Goal: Check status

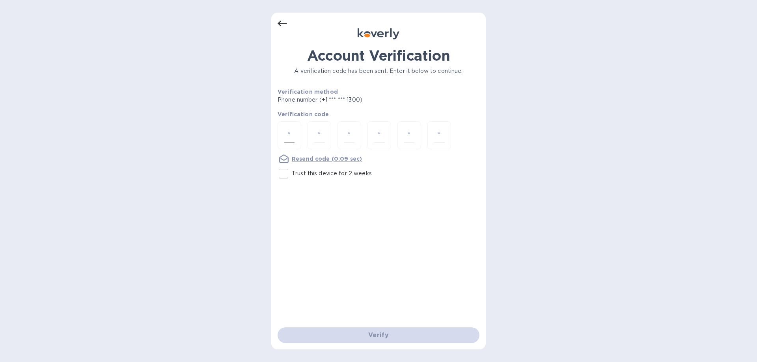
click at [283, 135] on div at bounding box center [289, 135] width 24 height 28
type input "8"
type input "7"
type input "0"
type input "9"
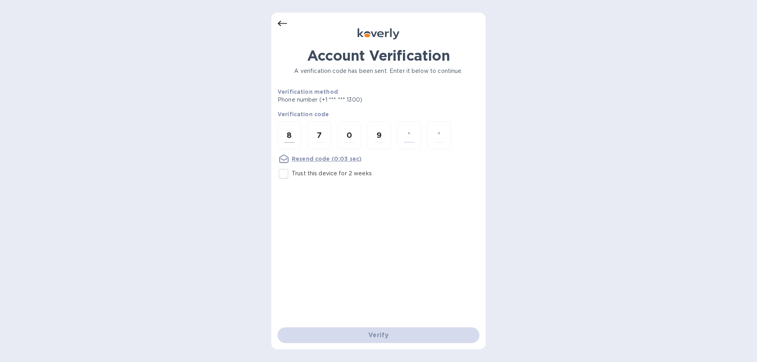
type input "7"
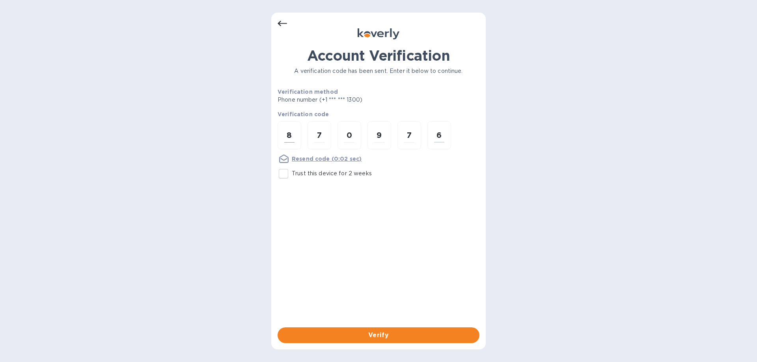
type input "6"
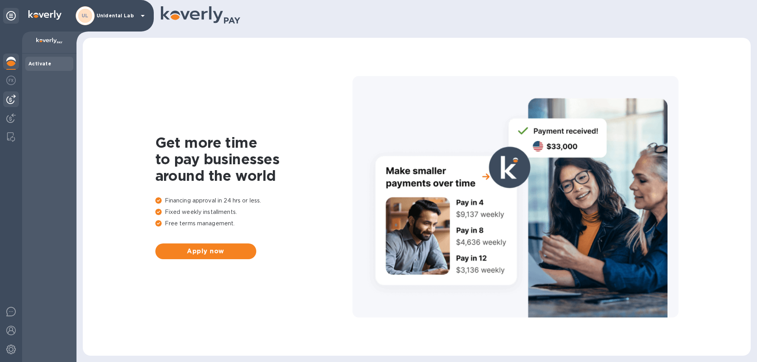
click at [11, 96] on img at bounding box center [10, 99] width 9 height 9
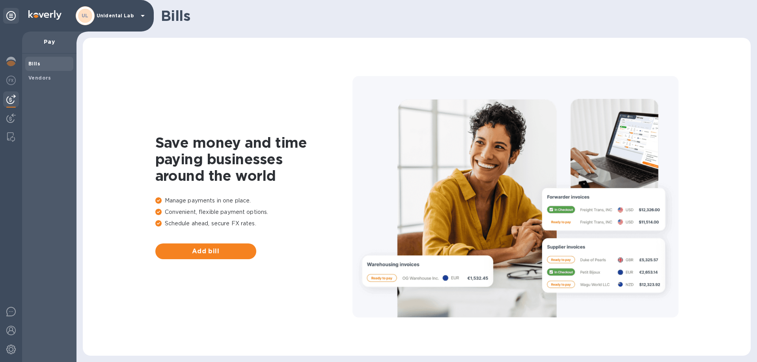
click at [48, 67] on span "Bills" at bounding box center [49, 64] width 42 height 8
click at [43, 74] on span "Vendors" at bounding box center [39, 78] width 23 height 8
click at [46, 63] on span "Bills" at bounding box center [49, 64] width 42 height 8
click at [97, 21] on div "UL Unidental Lab" at bounding box center [112, 15] width 72 height 19
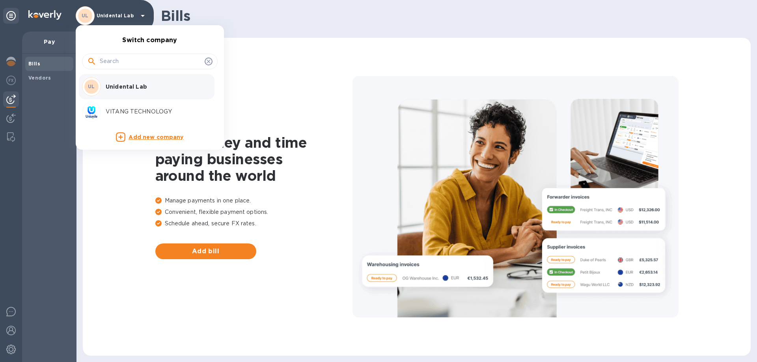
click at [115, 113] on p "VITANG TECHNOLOGY" at bounding box center [155, 112] width 99 height 8
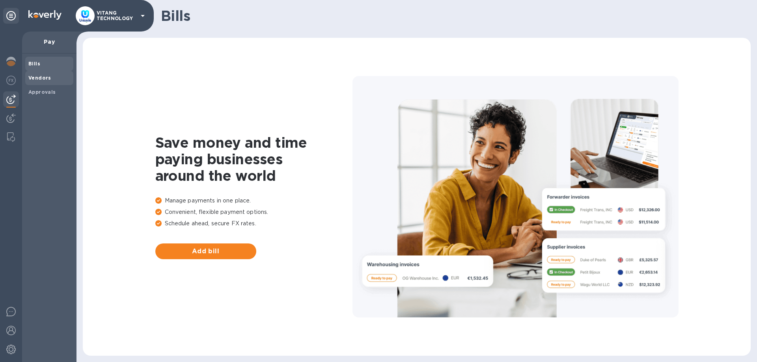
click at [45, 81] on div "Bills Vendors Approvals" at bounding box center [49, 78] width 48 height 43
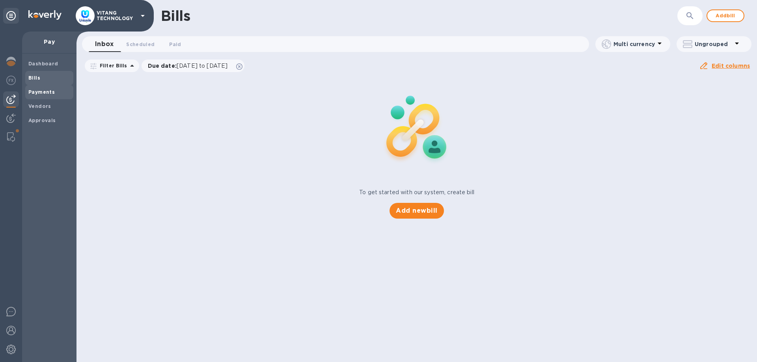
click at [52, 92] on b "Payments" at bounding box center [41, 92] width 26 height 6
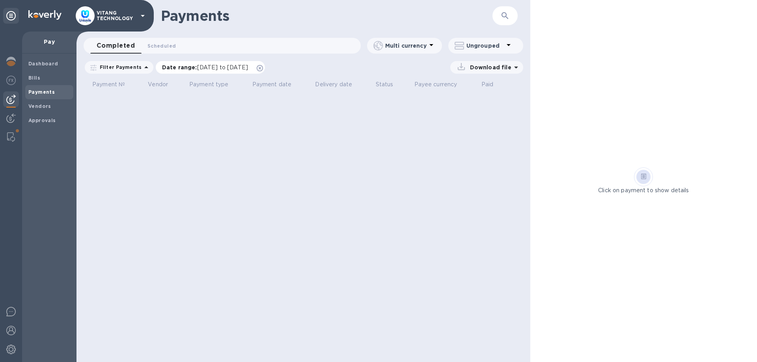
click at [263, 67] on icon at bounding box center [260, 68] width 6 height 6
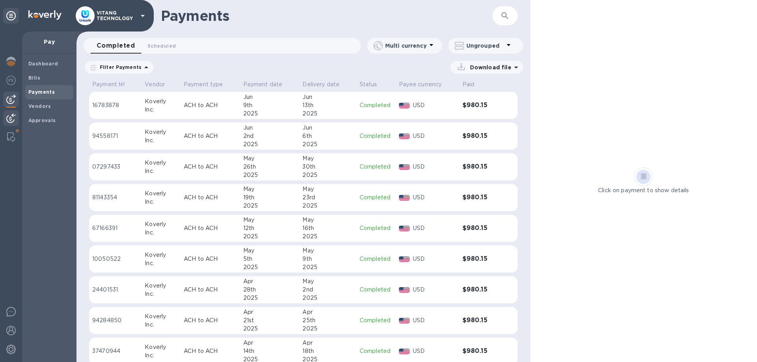
click at [6, 115] on div at bounding box center [11, 118] width 16 height 17
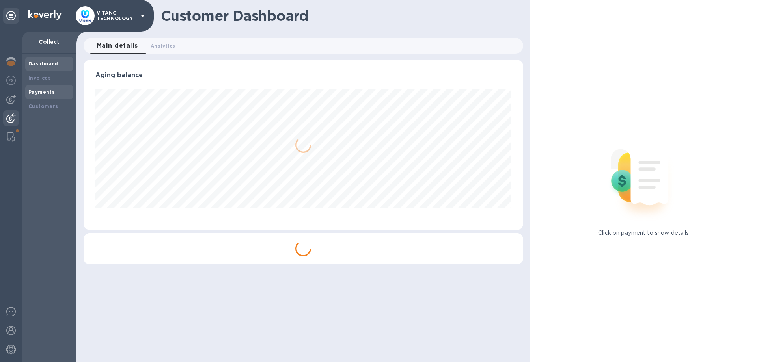
scroll to position [170, 439]
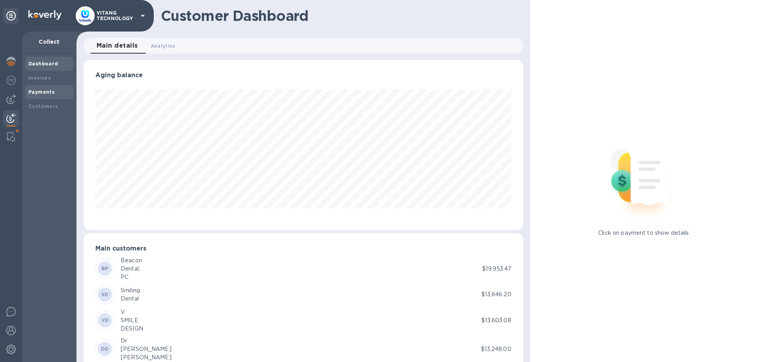
click at [48, 91] on b "Payments" at bounding box center [41, 92] width 26 height 6
